Goal: Task Accomplishment & Management: Manage account settings

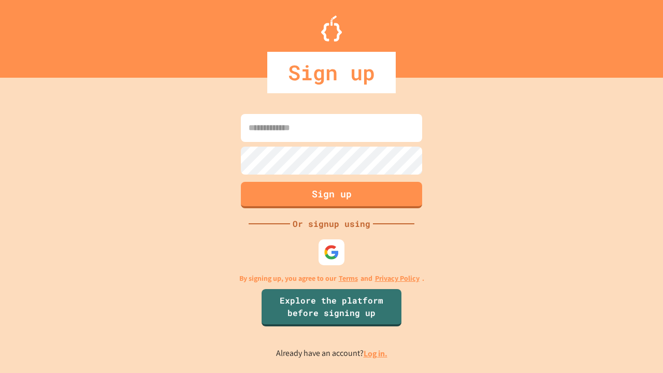
click at [376, 353] on link "Log in." at bounding box center [375, 353] width 24 height 11
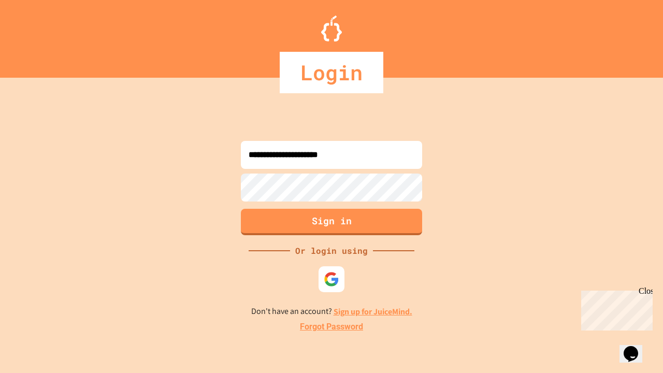
type input "**********"
